Goal: Use online tool/utility: Utilize a website feature to perform a specific function

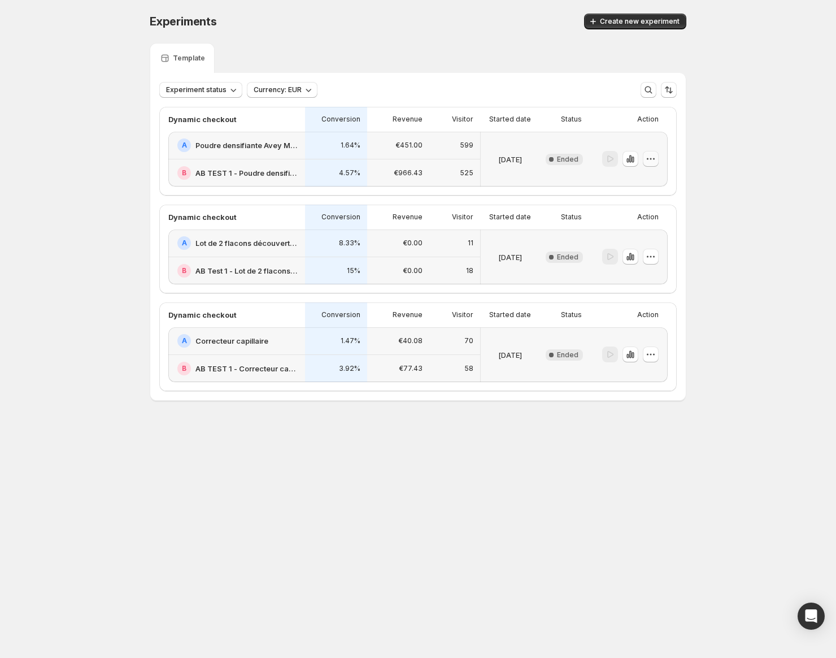
click at [654, 161] on icon "button" at bounding box center [650, 158] width 11 height 11
click at [651, 159] on icon "button" at bounding box center [652, 159] width 2 height 2
click at [638, 20] on span "Create new experiment" at bounding box center [640, 21] width 80 height 9
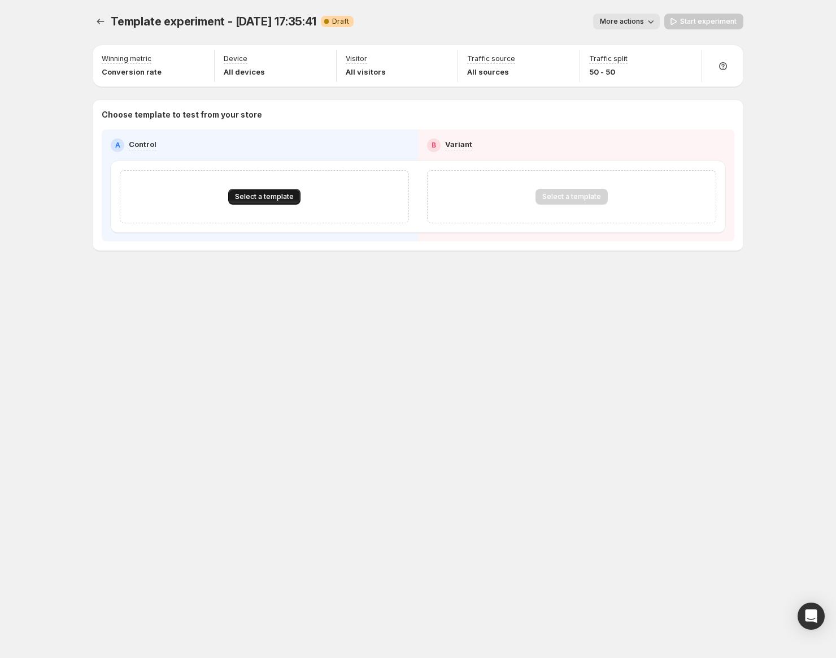
click at [279, 202] on button "Select a template" at bounding box center [264, 197] width 72 height 16
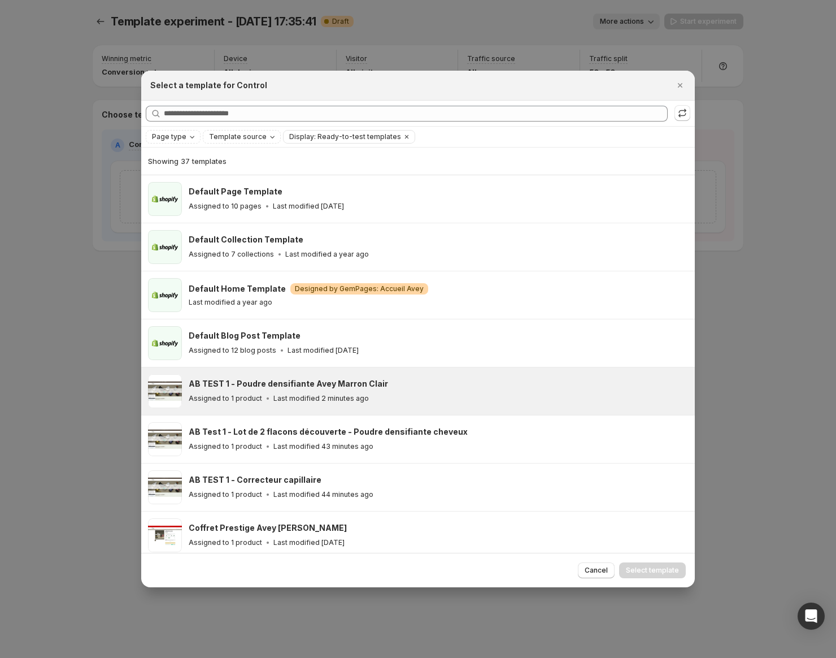
click at [421, 399] on div "Assigned to 1 product Last modified 2 minutes ago" at bounding box center [437, 398] width 496 height 11
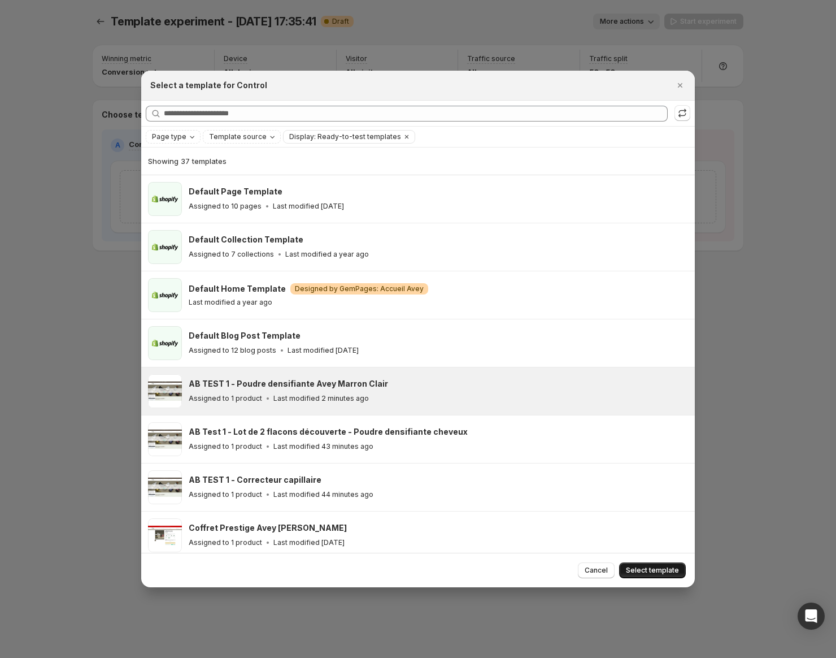
click at [664, 565] on button "Select template" at bounding box center [652, 570] width 67 height 16
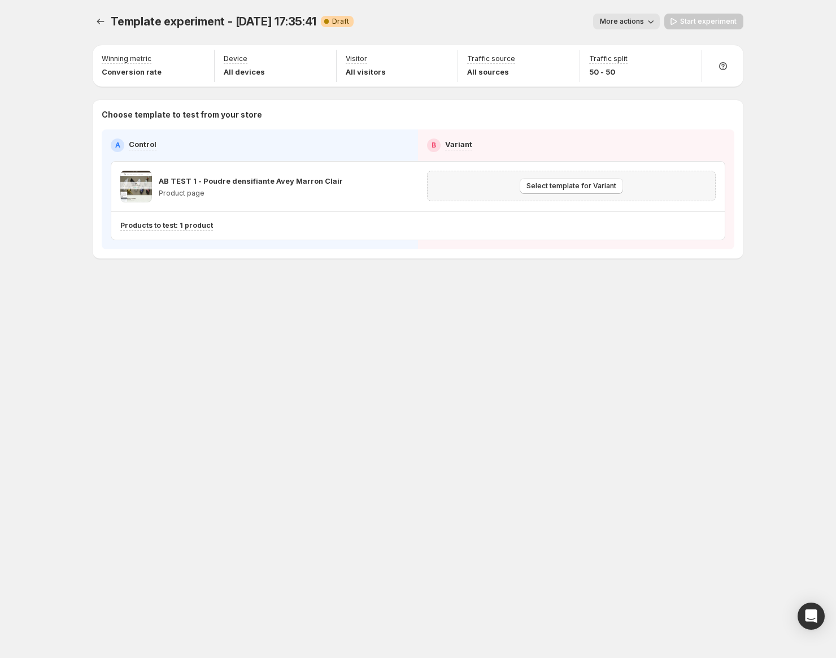
click at [518, 182] on div "Select template for Variant" at bounding box center [572, 186] width 274 height 16
click at [546, 190] on button "Select template for Variant" at bounding box center [571, 186] width 103 height 16
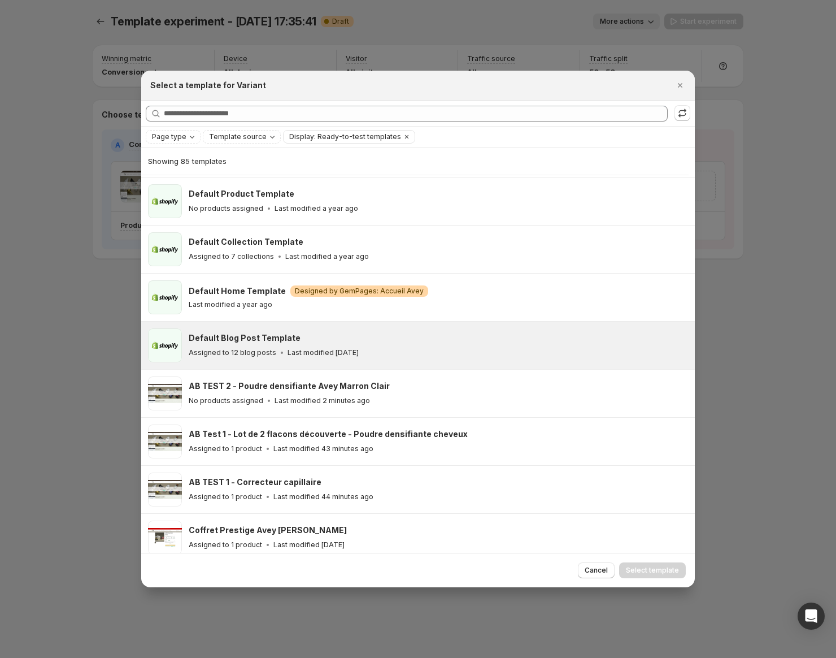
scroll to position [63, 0]
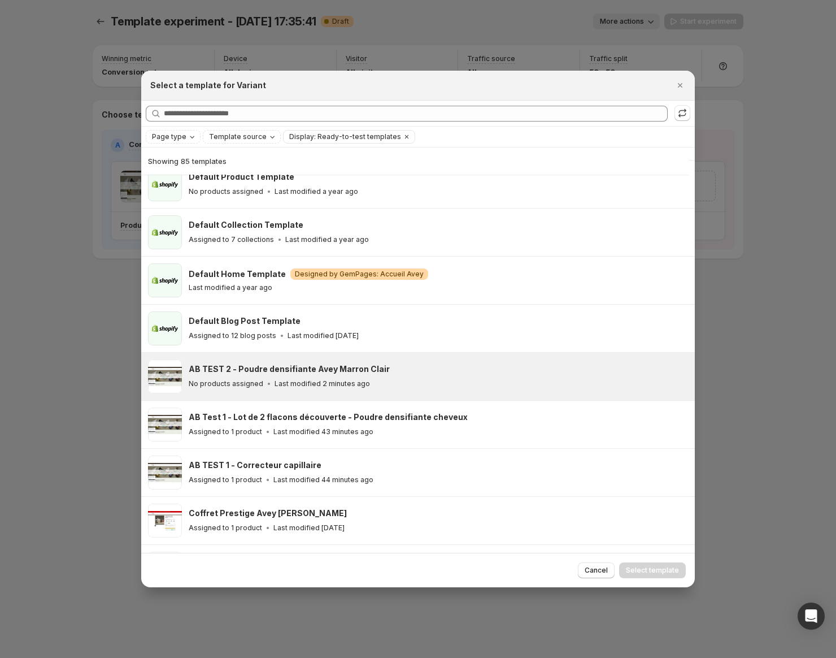
click at [366, 380] on div "No products assigned Last modified 2 minutes ago" at bounding box center [437, 383] width 496 height 11
click at [649, 570] on span "Select template" at bounding box center [652, 570] width 53 height 9
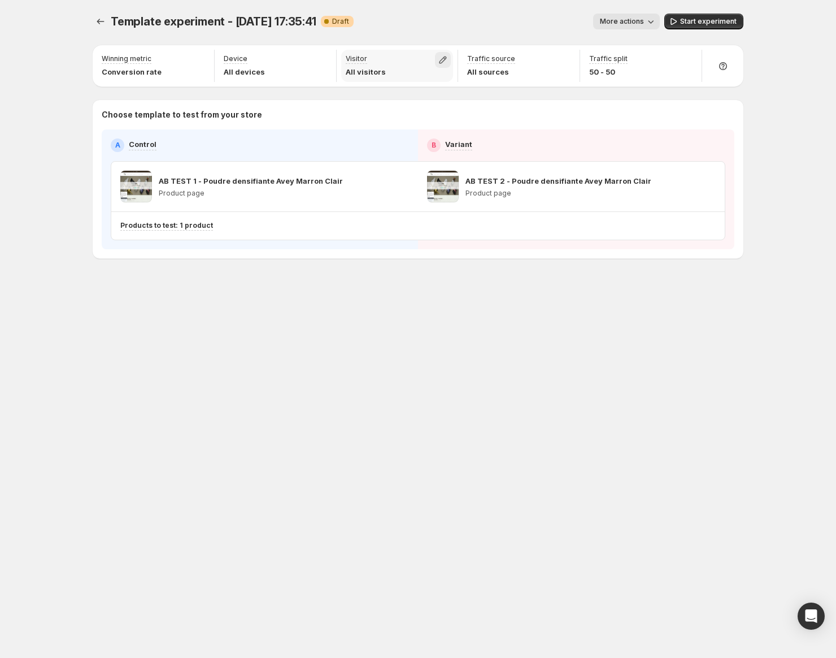
click at [441, 58] on icon "button" at bounding box center [442, 59] width 11 height 11
click at [390, 102] on span "Returning" at bounding box center [393, 103] width 34 height 9
click at [718, 294] on div "Template experiment - Oct 1, 17:35:41. This page is ready Template experiment -…" at bounding box center [418, 159] width 678 height 319
click at [697, 24] on div "Start experiment" at bounding box center [704, 22] width 79 height 16
click at [684, 187] on icon "button" at bounding box center [687, 186] width 11 height 11
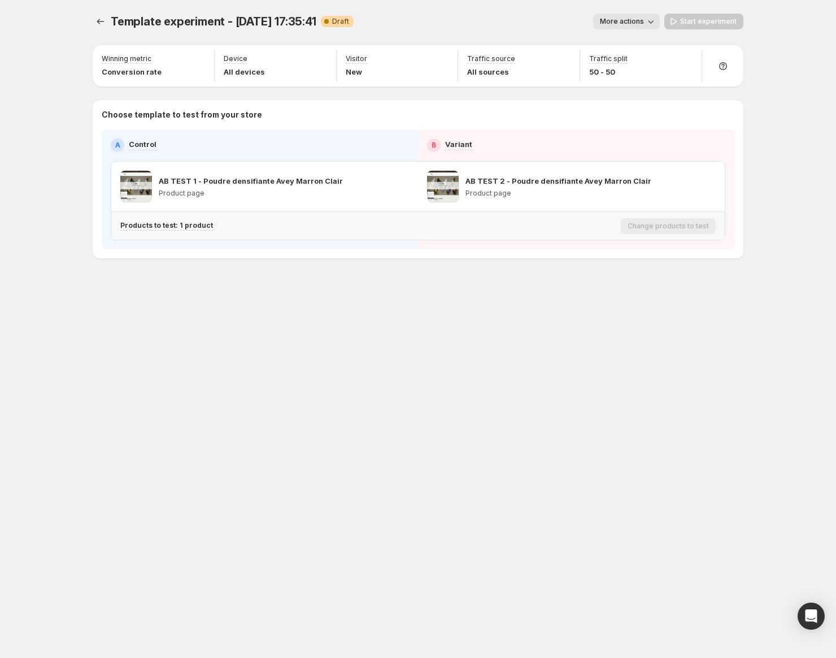
click at [216, 219] on div "Products to test: 1 product" at bounding box center [368, 225] width 496 height 19
click at [208, 224] on div "Products to test: 1 product" at bounding box center [368, 226] width 496 height 10
click at [201, 224] on p "Products to test: 1 product" at bounding box center [166, 225] width 93 height 9
click at [255, 281] on p "Poudre densifiante avec fibres capillaires 100% naturelles" at bounding box center [228, 284] width 149 height 11
click at [256, 285] on p "Poudre densifiante avec fibres capillaires 100% naturelles" at bounding box center [228, 284] width 149 height 11
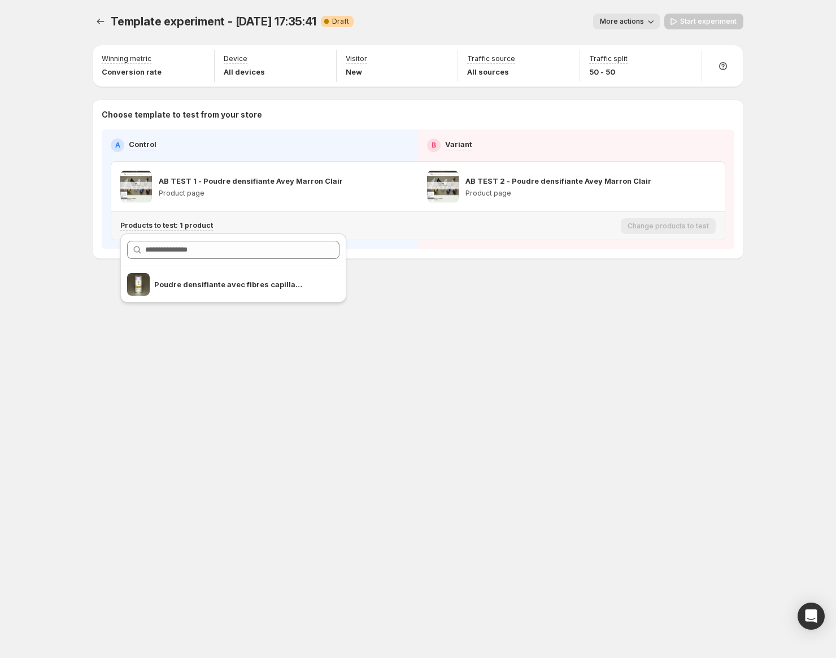
click at [141, 287] on span "Search for and select a customer segment" at bounding box center [138, 284] width 23 height 23
click at [278, 359] on div "Template experiment - Oct 1, 17:35:41. This page is ready Template experiment -…" at bounding box center [418, 329] width 678 height 658
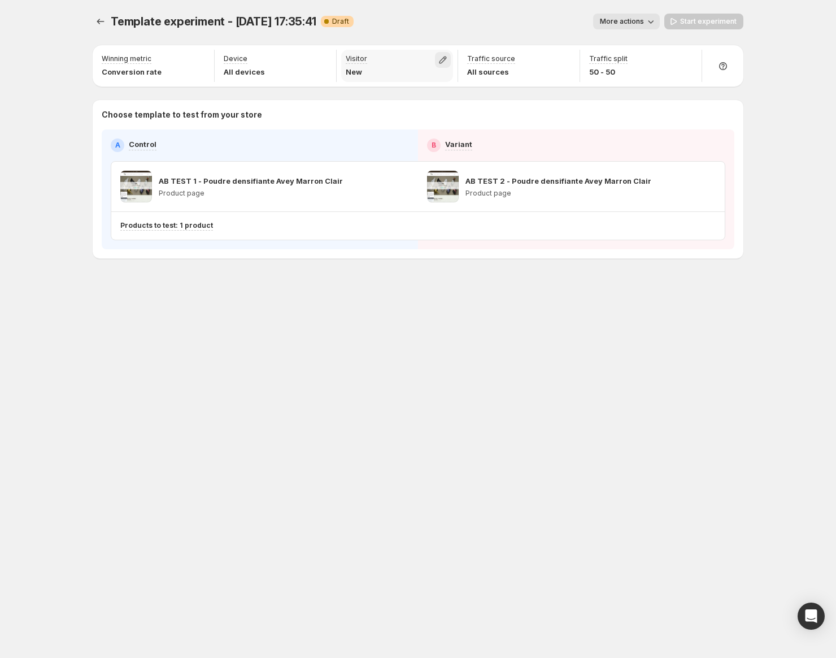
click at [443, 61] on icon "button" at bounding box center [442, 59] width 11 height 11
click at [372, 108] on label "Returning" at bounding box center [443, 104] width 163 height 11
click at [374, 106] on label "Returning" at bounding box center [443, 103] width 163 height 11
drag, startPoint x: 357, startPoint y: 275, endPoint x: 354, endPoint y: 258, distance: 17.2
click at [357, 275] on div "Template experiment - Oct 1, 17:35:41. This page is ready Template experiment -…" at bounding box center [418, 159] width 678 height 319
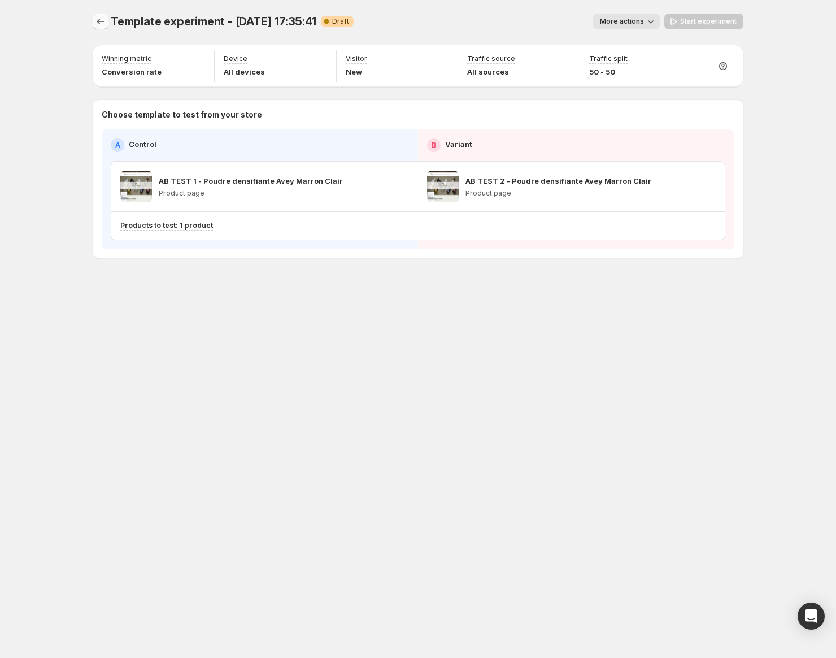
click at [99, 21] on icon "Experiments" at bounding box center [100, 22] width 7 height 6
click at [94, 18] on button "Experiments" at bounding box center [101, 22] width 16 height 16
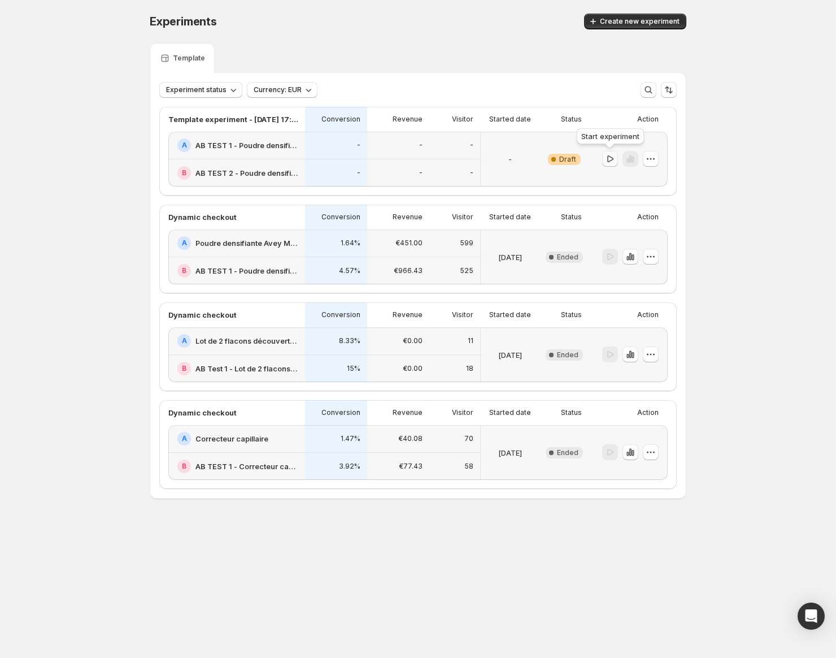
click at [606, 159] on icon "button" at bounding box center [610, 158] width 11 height 11
